Goal: Task Accomplishment & Management: Manage account settings

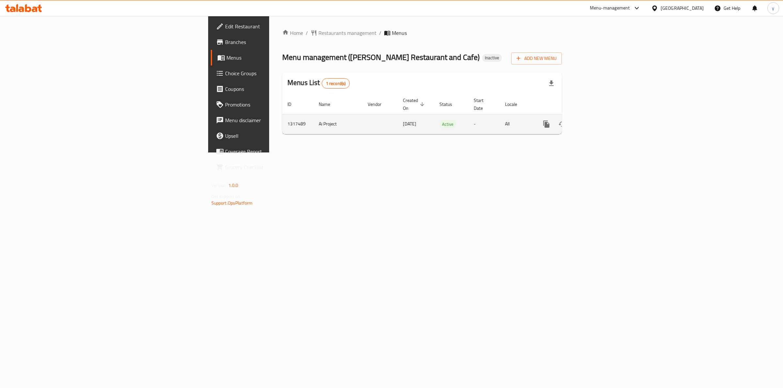
click at [398, 115] on td "[DATE]" at bounding box center [416, 124] width 37 height 20
drag, startPoint x: 385, startPoint y: 116, endPoint x: 398, endPoint y: 113, distance: 13.3
click at [434, 114] on td "Active" at bounding box center [451, 124] width 34 height 20
drag, startPoint x: 199, startPoint y: 118, endPoint x: 179, endPoint y: 120, distance: 20.3
click at [313, 120] on td "Ai Project" at bounding box center [337, 124] width 49 height 20
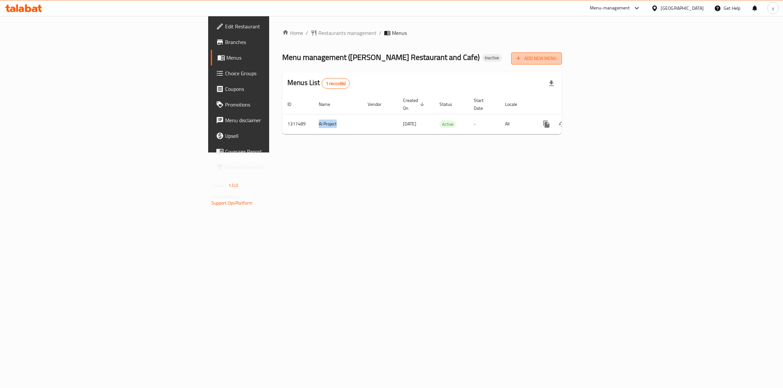
click at [556, 57] on span "Add New Menu" at bounding box center [536, 58] width 40 height 8
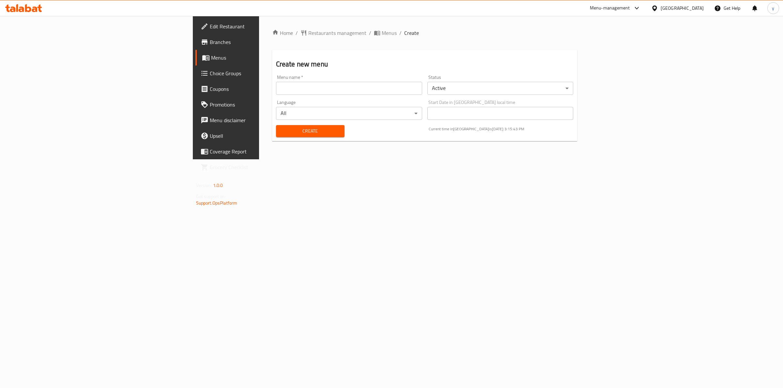
click at [552, 85] on body "​ Menu-management [GEOGRAPHIC_DATA] Get Help y Edit Restaurant Branches Menus C…" at bounding box center [391, 202] width 783 height 372
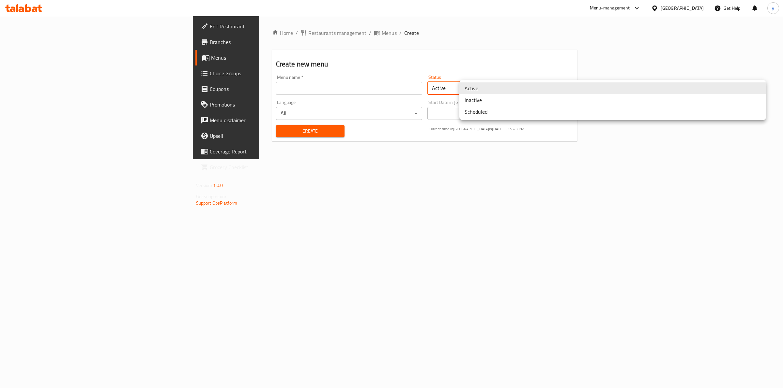
click at [514, 104] on li "Inactive" at bounding box center [612, 100] width 307 height 12
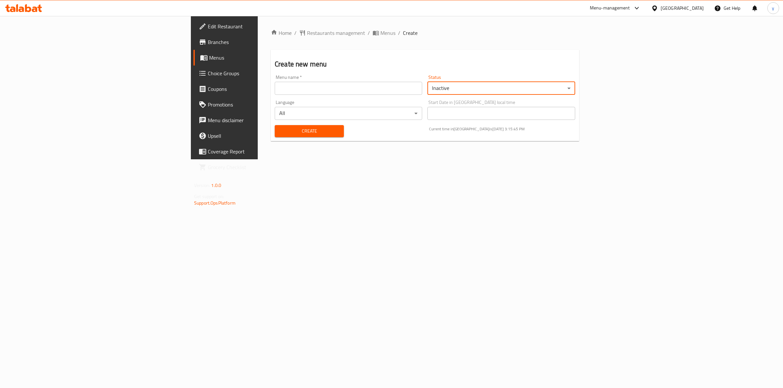
click at [275, 92] on input "text" at bounding box center [348, 88] width 147 height 13
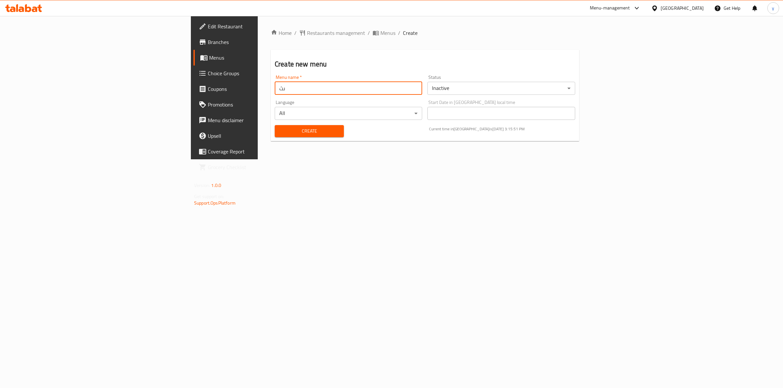
type input "ى"
type input "new"
click at [275, 131] on button "Create" at bounding box center [309, 131] width 69 height 12
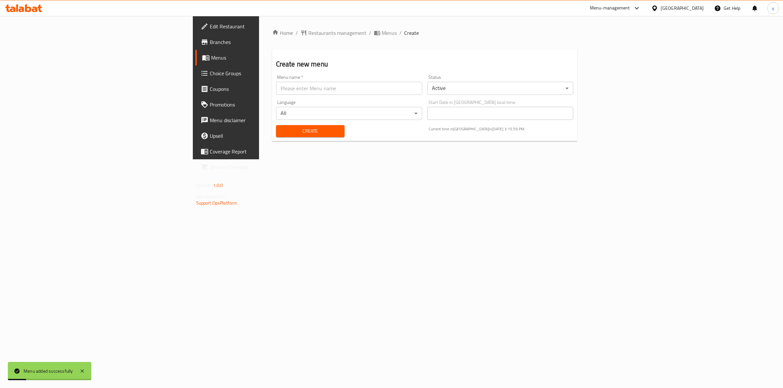
click at [549, 92] on body "Menu added successfully ​ Menu-management [GEOGRAPHIC_DATA] Get Help y Edit Res…" at bounding box center [391, 202] width 783 height 372
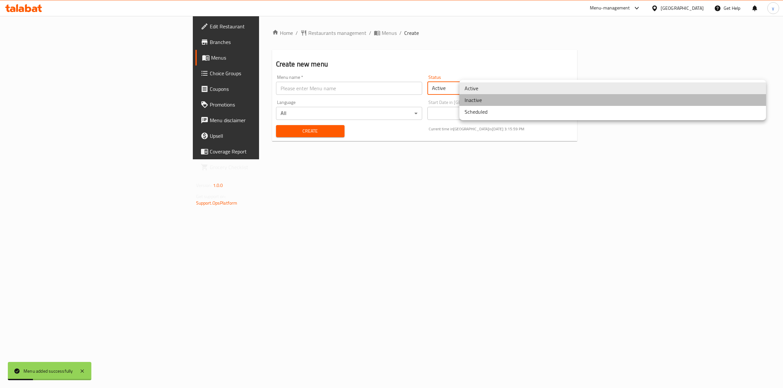
click at [539, 101] on li "Inactive" at bounding box center [612, 100] width 307 height 12
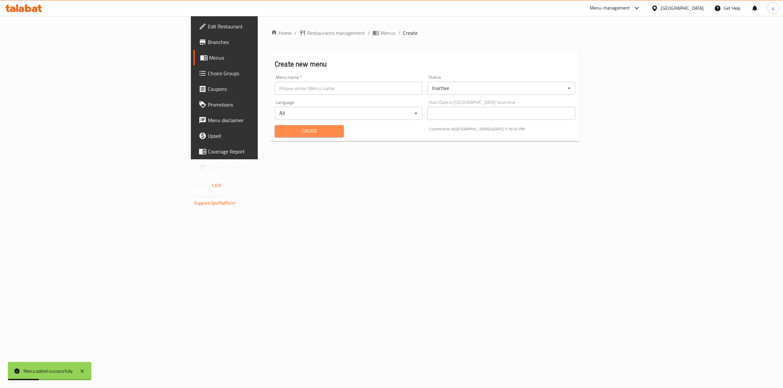
click at [293, 128] on button "Create" at bounding box center [309, 131] width 69 height 12
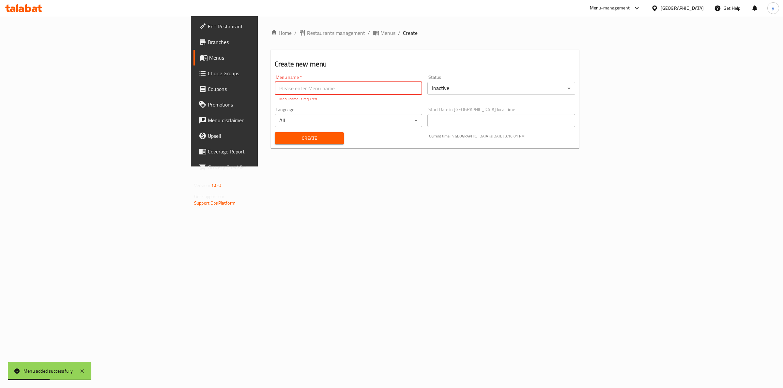
click at [303, 92] on input "text" at bounding box center [348, 88] width 147 height 13
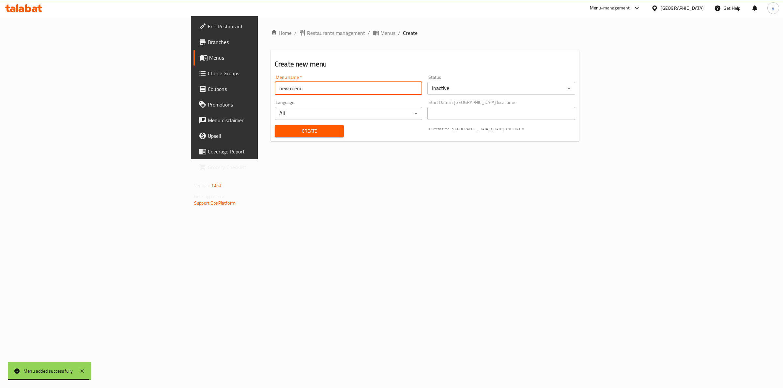
drag, startPoint x: 205, startPoint y: 91, endPoint x: 160, endPoint y: 92, distance: 44.0
click at [275, 92] on input "new menu" at bounding box center [348, 88] width 147 height 13
type input "new"
click at [280, 129] on span "Create" at bounding box center [309, 131] width 59 height 8
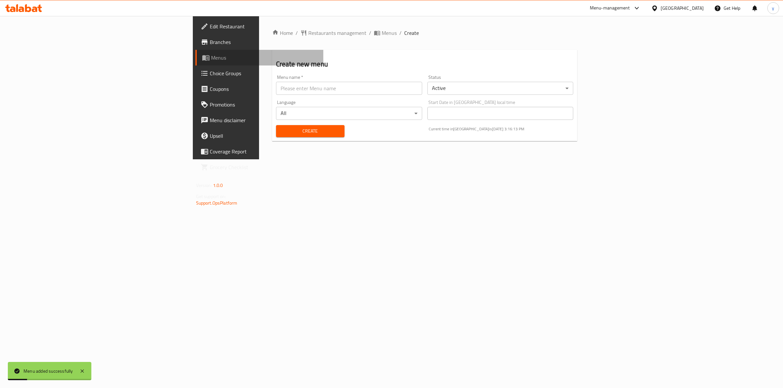
click at [211, 55] on span "Menus" at bounding box center [264, 58] width 107 height 8
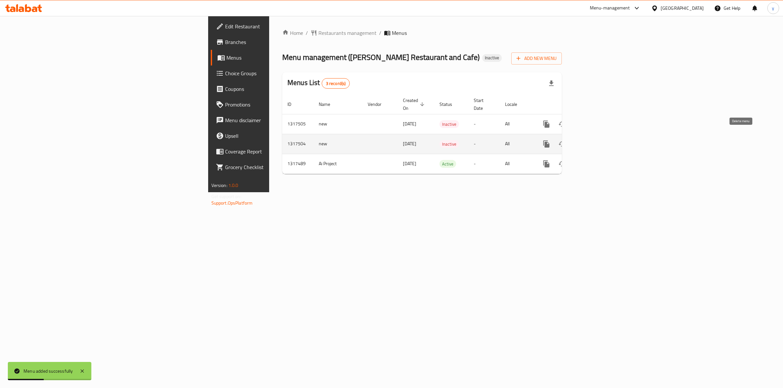
click at [582, 140] on icon "enhanced table" at bounding box center [578, 144] width 8 height 8
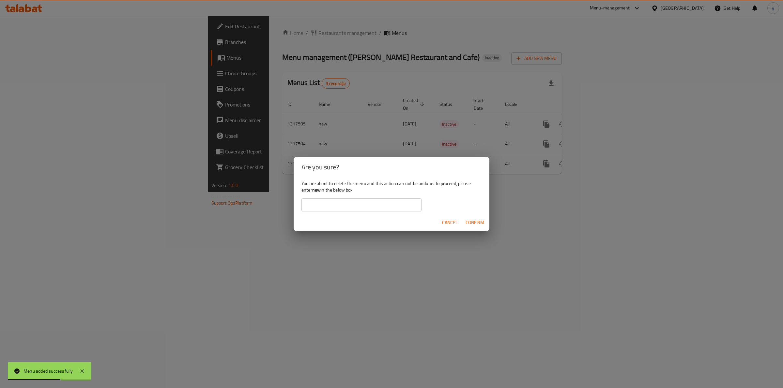
click at [317, 191] on b "new" at bounding box center [316, 190] width 8 height 8
copy div "new"
click at [377, 207] on input "text" at bounding box center [361, 205] width 120 height 13
paste input "new"
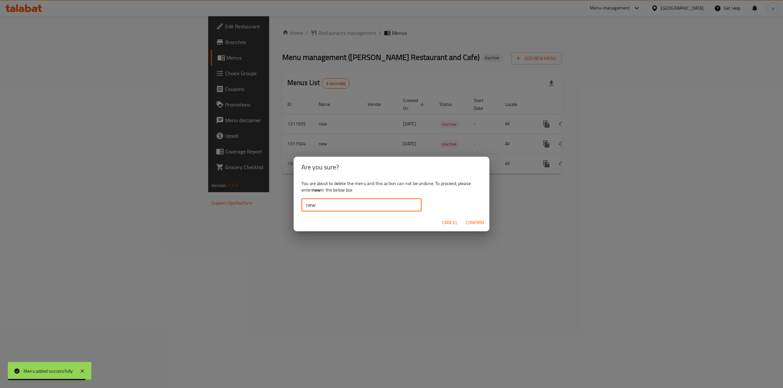
click at [470, 220] on span "Confirm" at bounding box center [474, 223] width 19 height 8
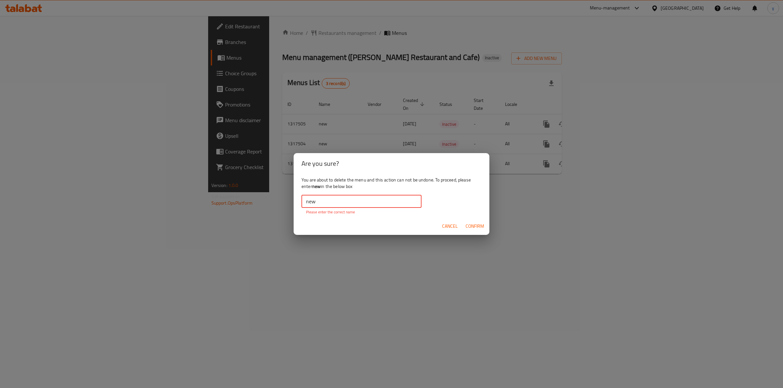
click at [328, 200] on input "new" at bounding box center [361, 201] width 120 height 13
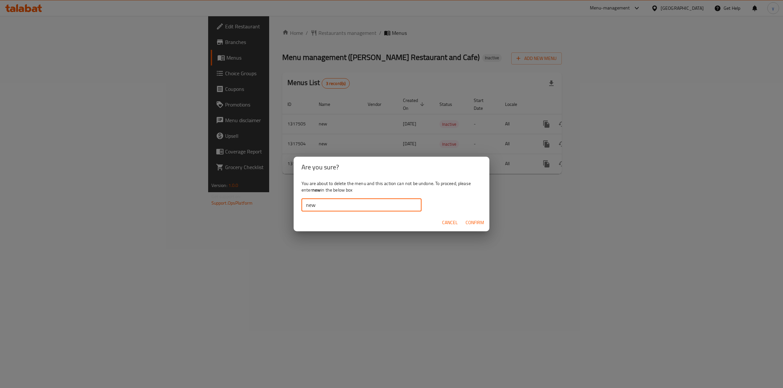
type input "new"
click at [480, 222] on span "Confirm" at bounding box center [474, 223] width 19 height 8
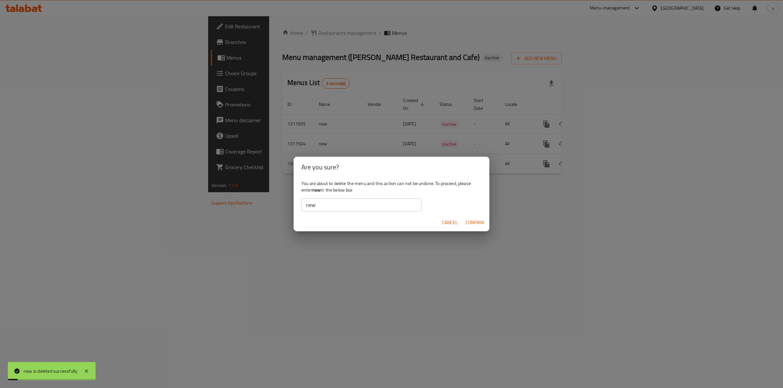
click at [488, 267] on div "Are you sure? You are about to delete the menu and this action can not be undon…" at bounding box center [391, 194] width 783 height 388
